Goal: Information Seeking & Learning: Learn about a topic

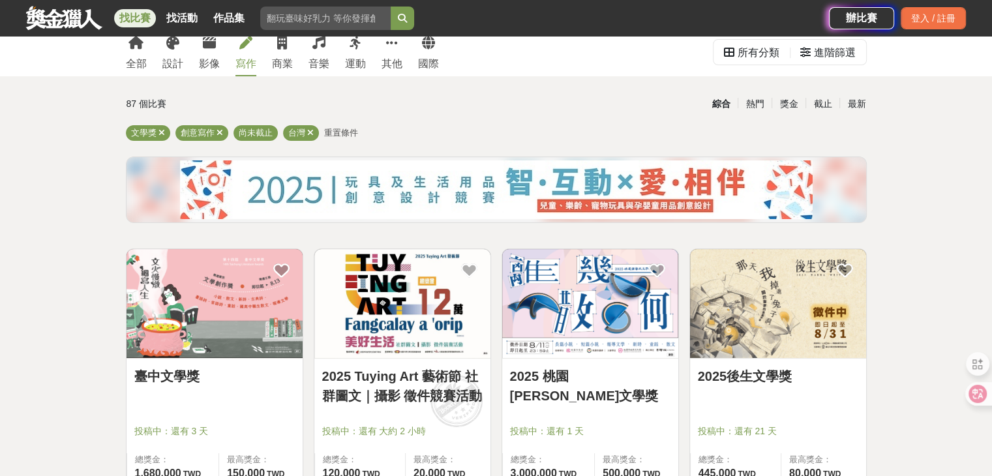
scroll to position [131, 0]
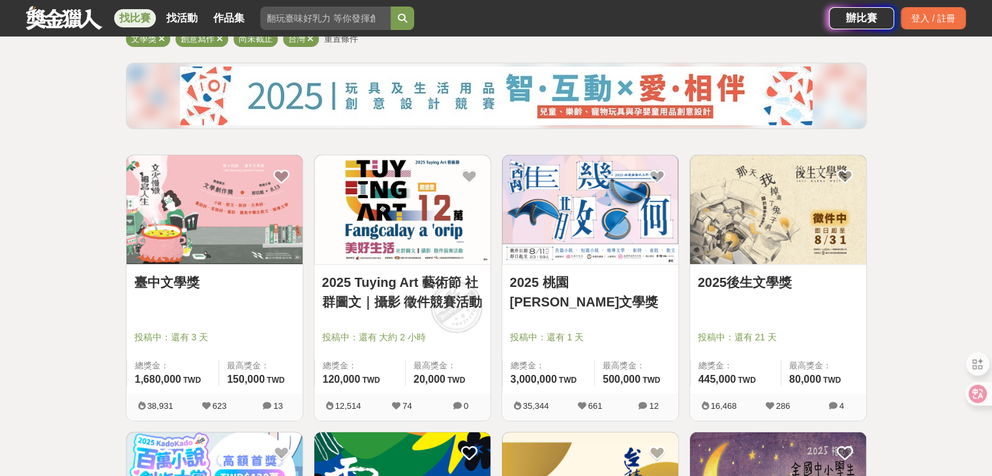
click at [201, 284] on link "臺中文學獎" at bounding box center [214, 283] width 161 height 20
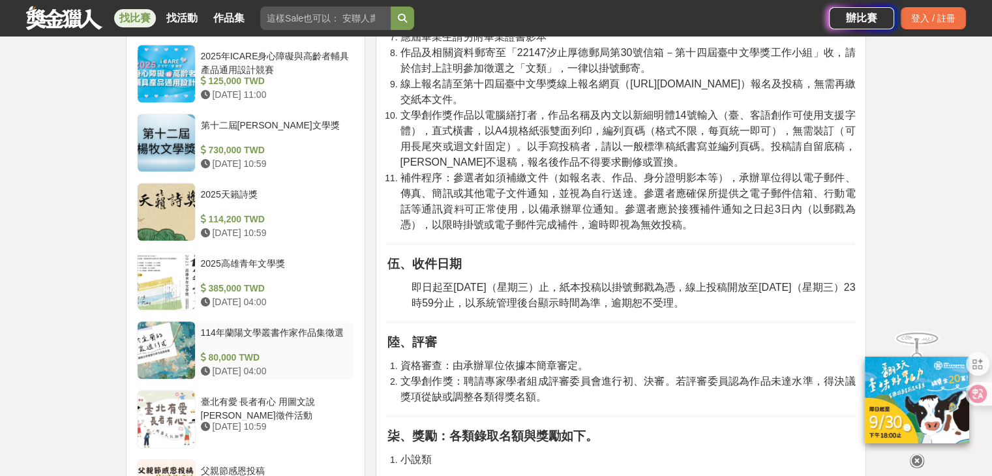
scroll to position [1240, 0]
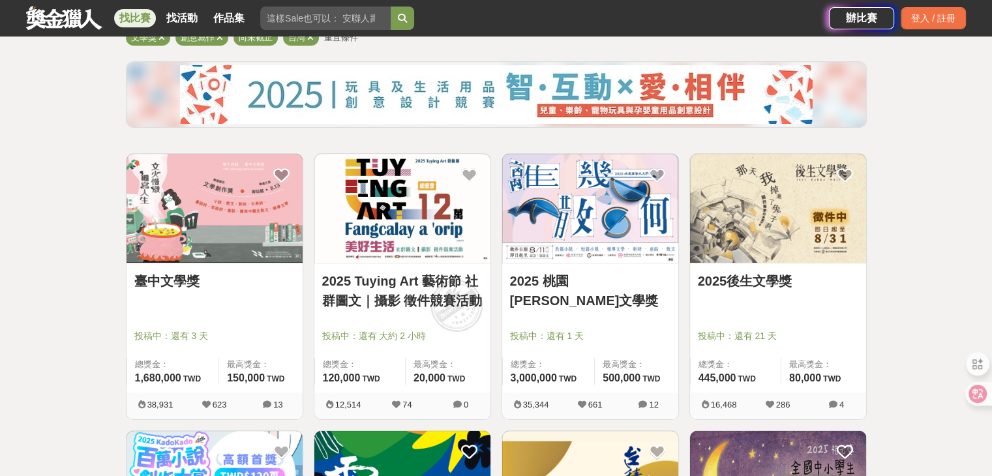
scroll to position [131, 0]
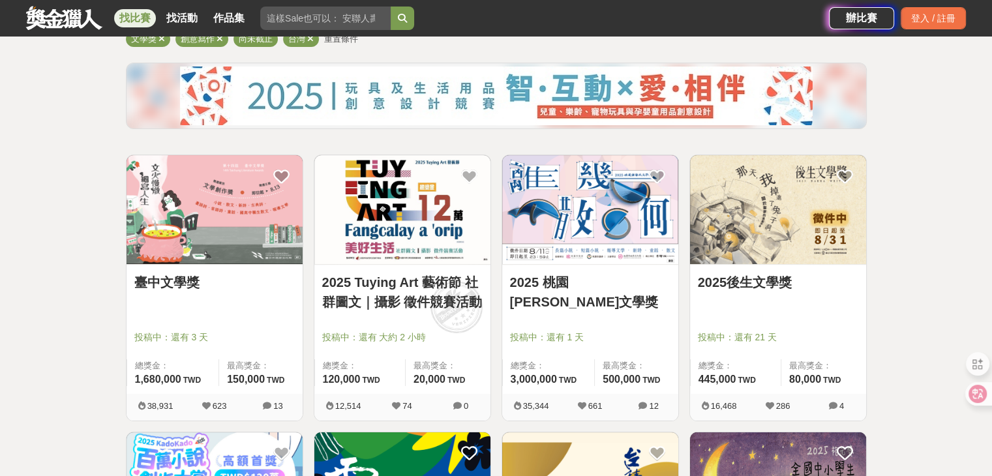
click at [759, 226] on img at bounding box center [778, 209] width 176 height 109
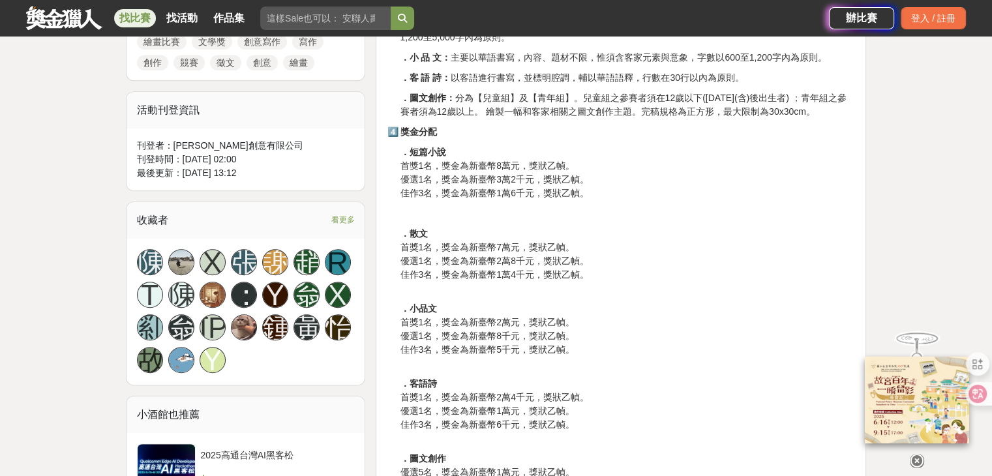
scroll to position [653, 0]
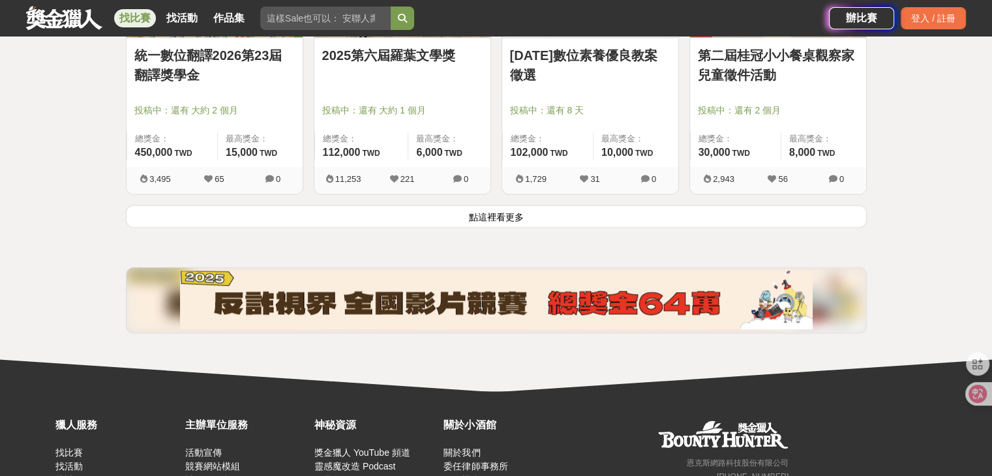
scroll to position [1766, 0]
